Goal: Task Accomplishment & Management: Use online tool/utility

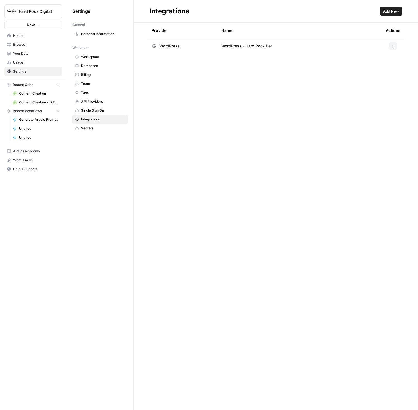
click at [18, 44] on span "Browse" at bounding box center [36, 44] width 47 height 5
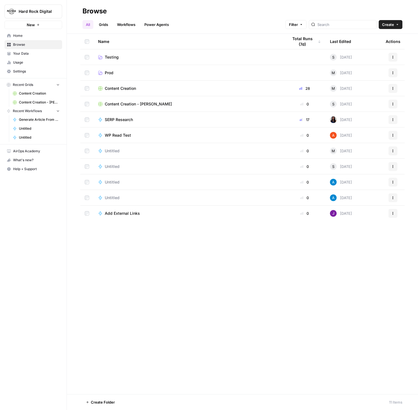
click at [21, 36] on span "Home" at bounding box center [36, 35] width 47 height 5
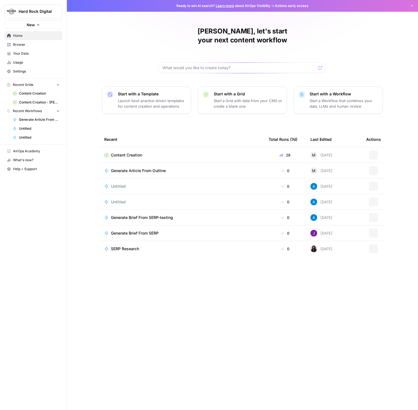
click at [22, 45] on span "Browse" at bounding box center [36, 44] width 47 height 5
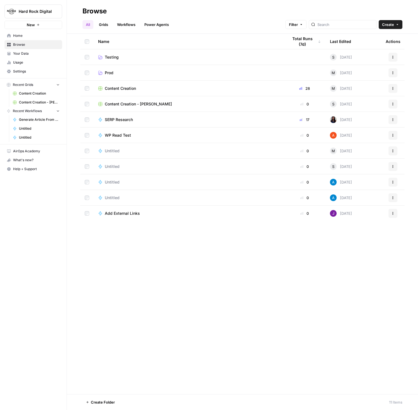
click at [110, 66] on td "Prod" at bounding box center [189, 72] width 190 height 15
click at [112, 73] on span "Prod" at bounding box center [109, 73] width 9 height 6
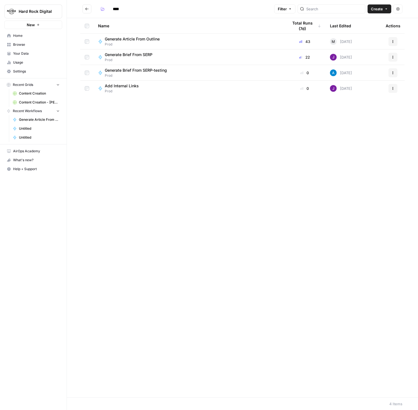
click at [124, 40] on span "Generate Article From Outline" at bounding box center [132, 39] width 55 height 6
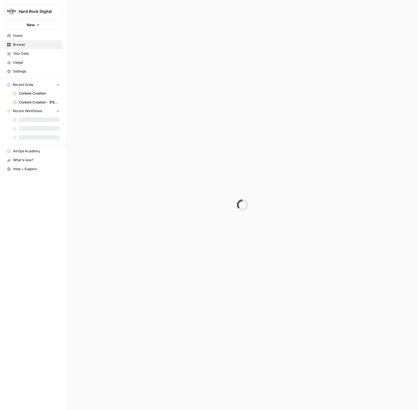
click at [124, 40] on div at bounding box center [242, 205] width 351 height 410
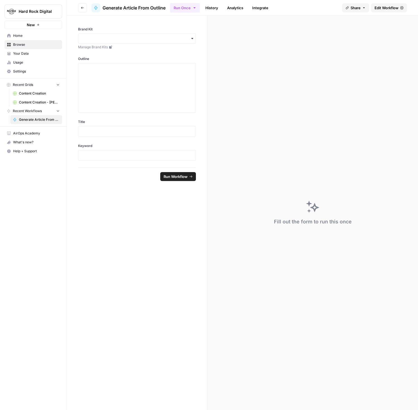
click at [27, 93] on span "Content Creation" at bounding box center [39, 93] width 41 height 5
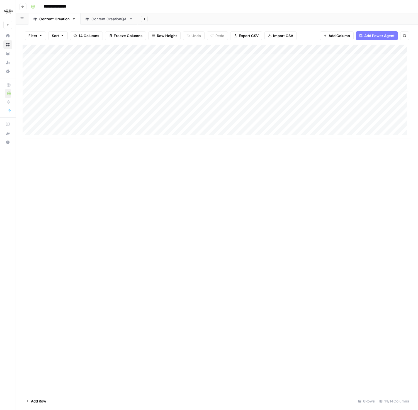
scroll to position [1, 0]
click at [8, 36] on icon at bounding box center [8, 36] width 4 height 4
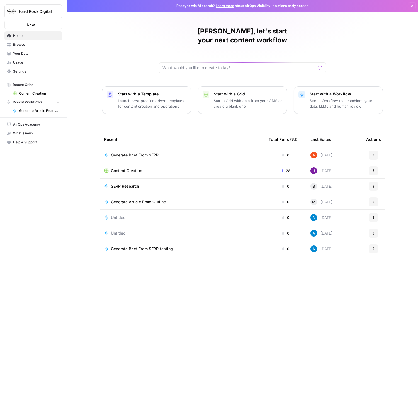
click at [137, 168] on span "Content Creation" at bounding box center [126, 171] width 31 height 6
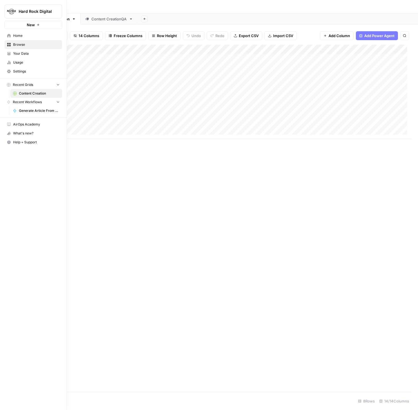
click at [8, 35] on icon at bounding box center [9, 36] width 4 height 4
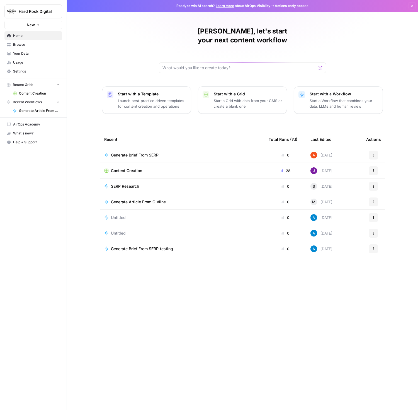
click at [30, 54] on span "Your Data" at bounding box center [36, 53] width 47 height 5
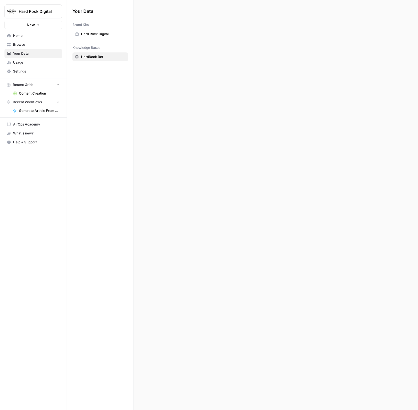
click at [21, 45] on span "Browse" at bounding box center [36, 44] width 47 height 5
